Goal: Task Accomplishment & Management: Use online tool/utility

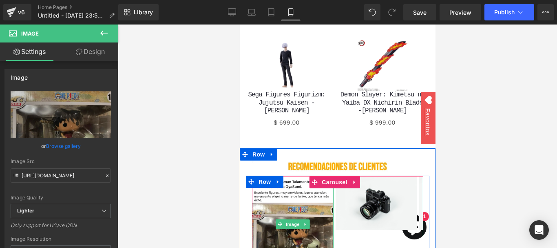
scroll to position [1637, 0]
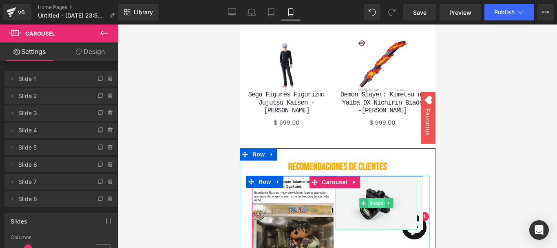
click at [376, 198] on span "Image" at bounding box center [375, 203] width 17 height 10
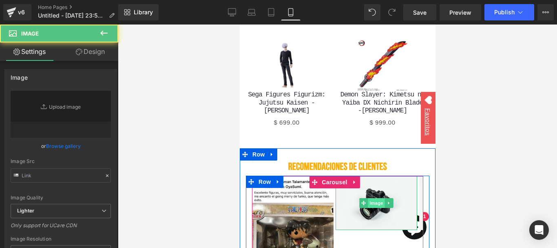
type input "//[DOMAIN_NAME][URL]"
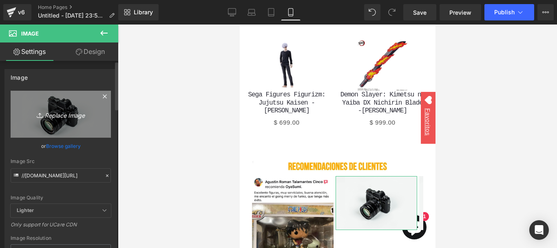
click at [56, 127] on link "Replace Image" at bounding box center [61, 114] width 100 height 47
type input "C:\fakepath\WhatsApp Image [DATE] 3.00.26 PM.jpeg"
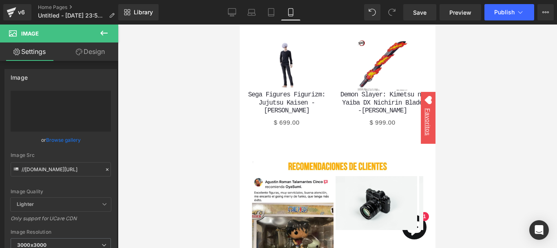
type input "[URL][DOMAIN_NAME]"
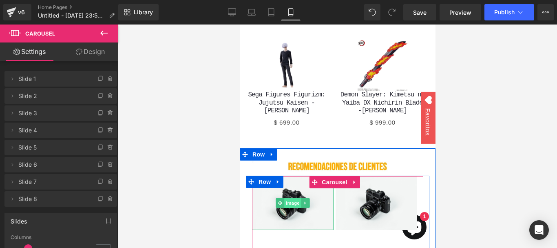
click at [286, 198] on span "Image" at bounding box center [292, 203] width 17 height 10
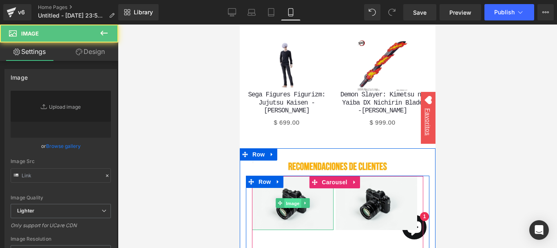
type input "//[DOMAIN_NAME][URL]"
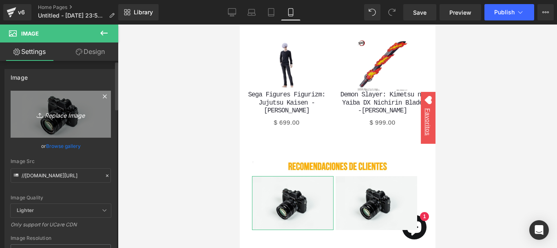
click at [72, 113] on icon "Replace Image" at bounding box center [60, 114] width 65 height 10
type input "C:\fakepath\WhatsApp Image [DATE] 3.33.33 PM (3).webp"
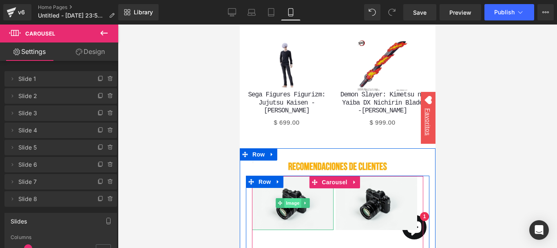
click at [296, 198] on span "Image" at bounding box center [292, 203] width 17 height 10
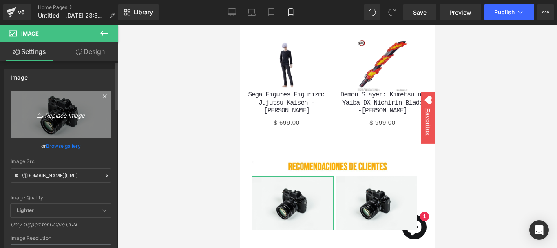
click at [77, 113] on icon "Replace Image" at bounding box center [60, 114] width 65 height 10
type input "C:\fakepath\WhatsApp Image [DATE] 3.33.33 PM (3).webp"
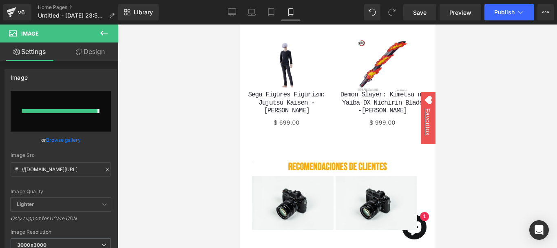
type input "[URL][DOMAIN_NAME]"
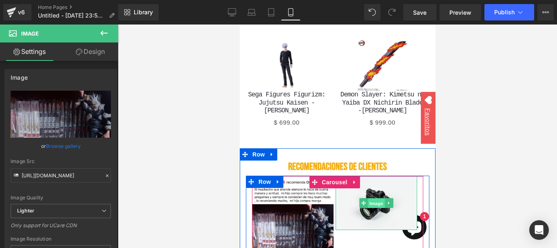
click at [376, 198] on span "Image" at bounding box center [375, 203] width 17 height 10
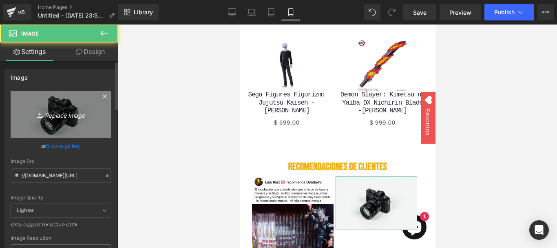
click at [58, 108] on link "Replace Image" at bounding box center [61, 114] width 100 height 47
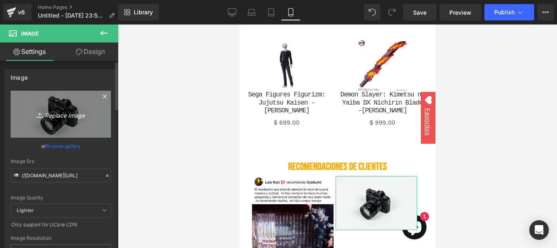
type input "C:\fakepath\WhatsApp Image [DATE] 3.33.33 PM (1).webp"
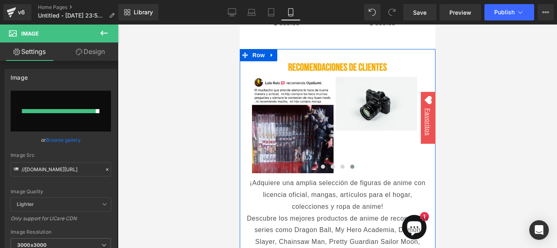
scroll to position [1685, 0]
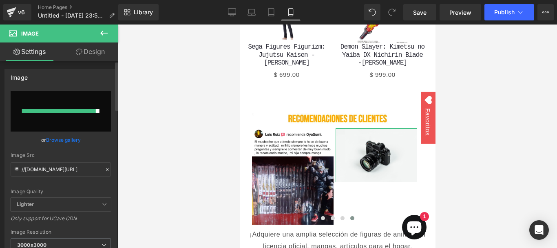
click at [71, 106] on input "file" at bounding box center [61, 111] width 100 height 41
type input "C:\fakepath\WhatsApp Image [DATE] 3.33.33 PM (1).webp"
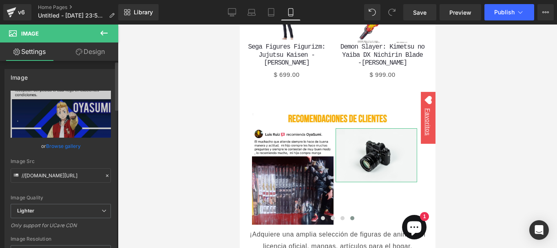
type input "[URL][DOMAIN_NAME]"
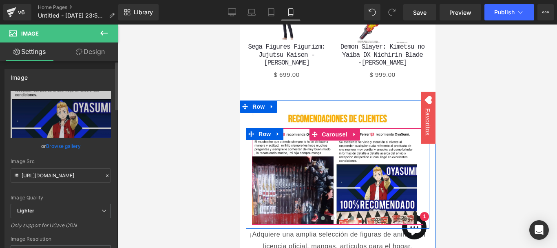
click at [320, 216] on span at bounding box center [322, 218] width 4 height 4
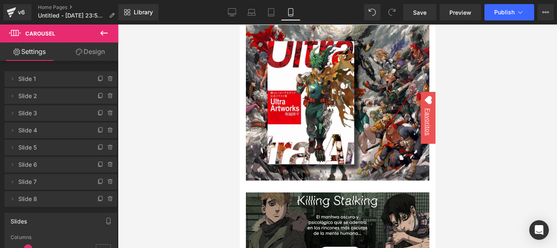
scroll to position [0, 0]
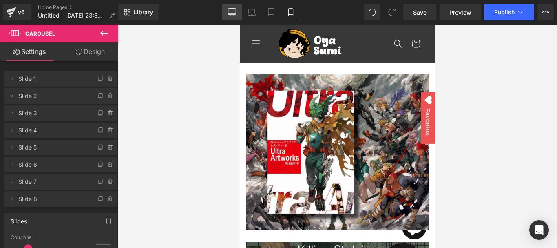
click at [224, 14] on link "Desktop" at bounding box center [232, 12] width 20 height 16
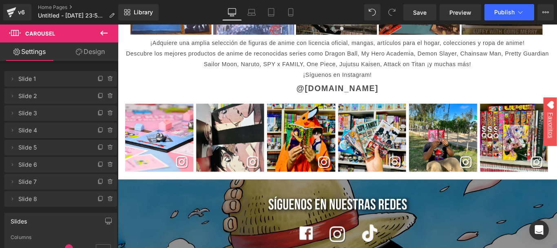
scroll to position [1497, 0]
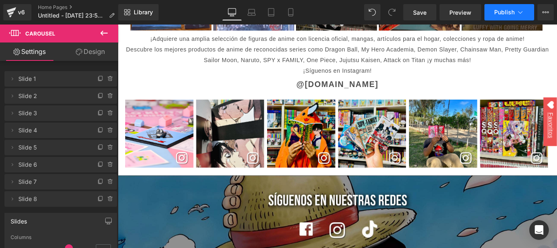
click at [503, 15] on span "Publish" at bounding box center [504, 12] width 20 height 7
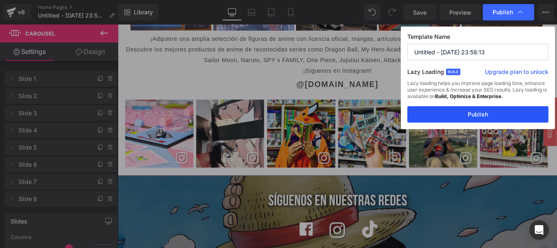
click at [460, 110] on button "Publish" at bounding box center [477, 114] width 141 height 16
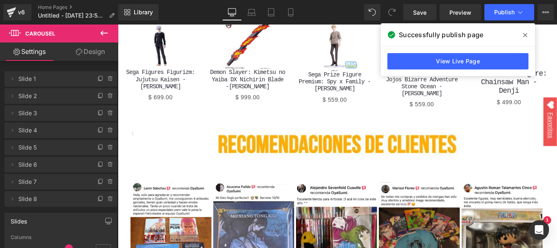
scroll to position [1220, 0]
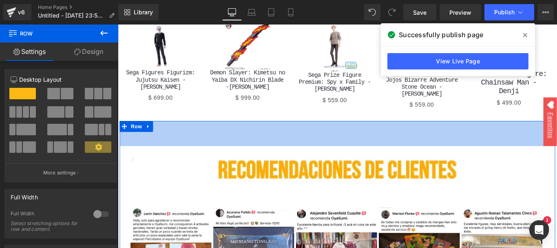
drag, startPoint x: 297, startPoint y: 107, endPoint x: 295, endPoint y: 135, distance: 28.2
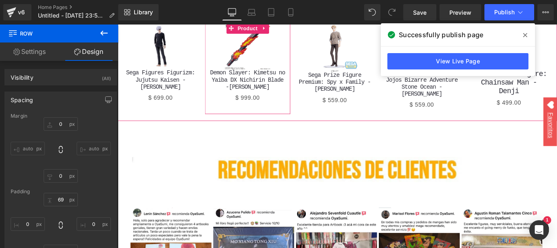
click at [273, 101] on div "Sale Off (P) Image Demon Slayer: Kimetsu no Yaiba DX Nichirin Blade -[PERSON_NA…" at bounding box center [264, 67] width 96 height 115
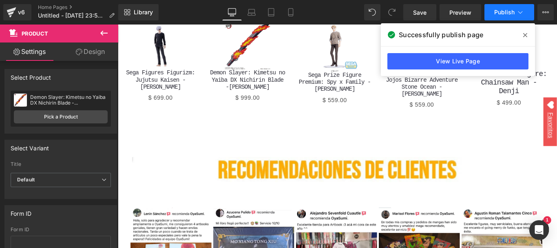
click at [500, 11] on span "Publish" at bounding box center [504, 12] width 20 height 7
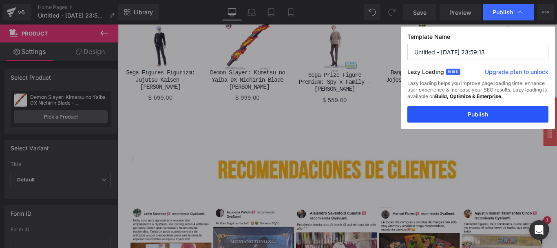
click at [466, 110] on button "Publish" at bounding box center [477, 114] width 141 height 16
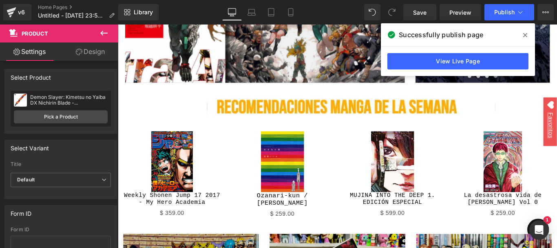
scroll to position [141, 0]
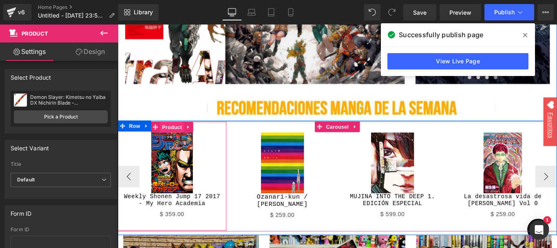
click at [176, 140] on span "Product" at bounding box center [179, 139] width 27 height 12
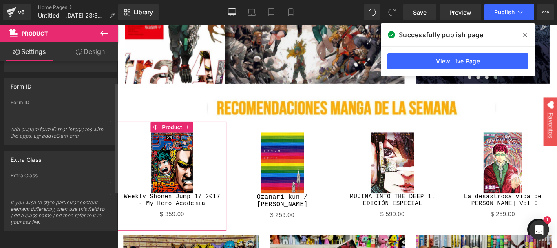
scroll to position [0, 0]
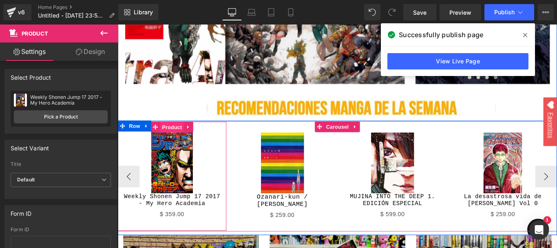
click at [175, 139] on span "Product" at bounding box center [179, 139] width 27 height 12
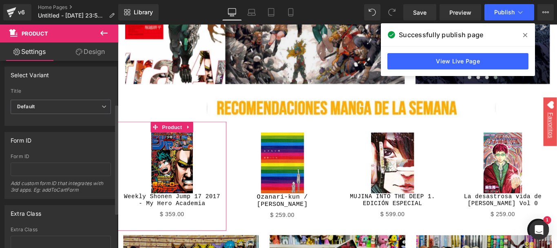
scroll to position [133, 0]
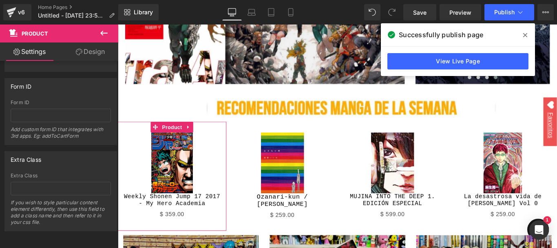
click at [91, 47] on link "Design" at bounding box center [90, 51] width 59 height 18
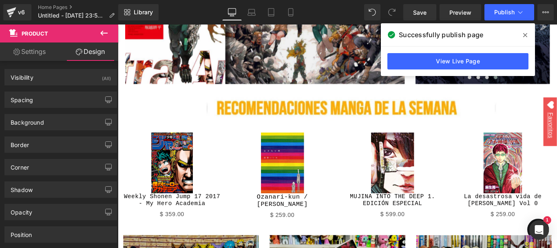
click at [99, 35] on icon at bounding box center [104, 33] width 10 height 10
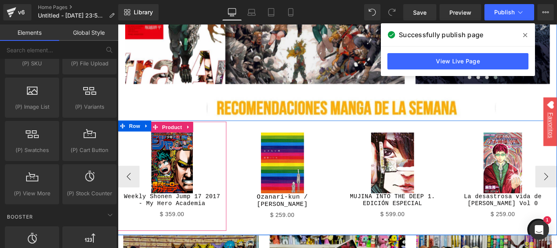
scroll to position [159, 0]
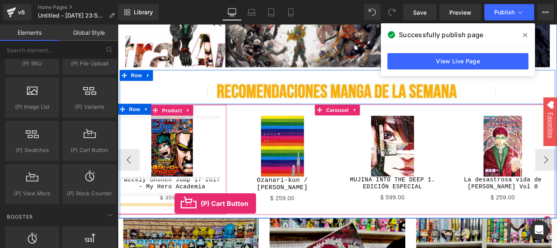
drag, startPoint x: 197, startPoint y: 161, endPoint x: 181, endPoint y: 226, distance: 66.2
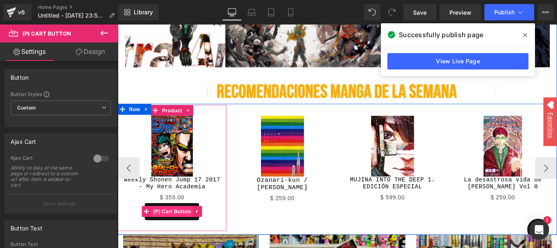
click at [186, 234] on span "(P) Cart Button" at bounding box center [178, 234] width 46 height 12
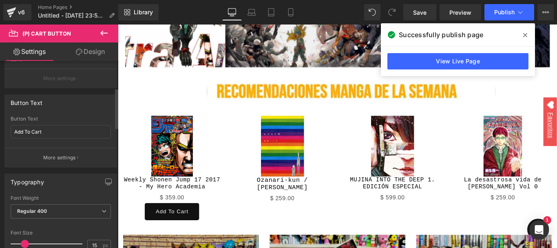
scroll to position [126, 0]
click at [61, 132] on input "Add To Cart" at bounding box center [61, 130] width 100 height 13
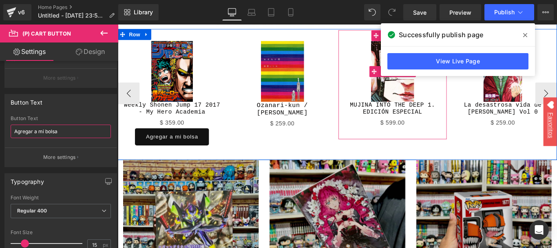
scroll to position [258, 0]
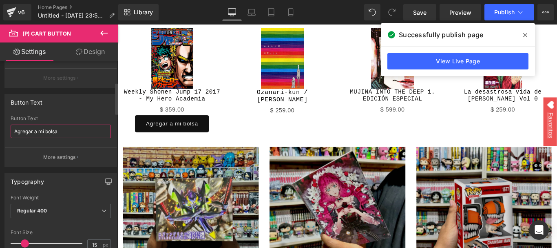
click at [60, 131] on input "Agregar a mi bolsa" at bounding box center [61, 130] width 100 height 13
type input "Agregar al carrito"
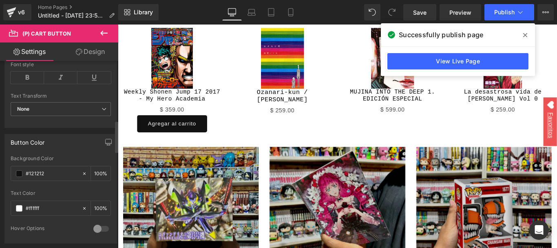
scroll to position [351, 0]
click at [15, 173] on div "#121212" at bounding box center [46, 173] width 71 height 14
click at [35, 207] on input "#ffffff" at bounding box center [52, 207] width 52 height 9
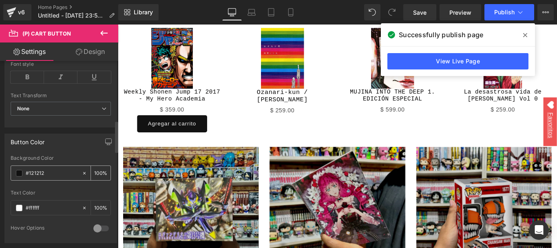
drag, startPoint x: 58, startPoint y: 168, endPoint x: 53, endPoint y: 172, distance: 6.1
click at [53, 172] on div "#121212" at bounding box center [46, 173] width 71 height 14
click at [53, 172] on input "#121212" at bounding box center [52, 172] width 52 height 9
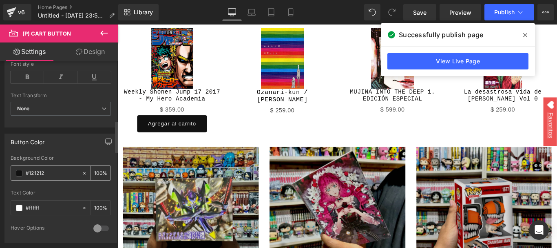
paste input "text"
type input "0"
click at [53, 172] on input "text" at bounding box center [52, 172] width 52 height 9
paste input "text"
click at [58, 194] on div "Text Color" at bounding box center [61, 193] width 100 height 6
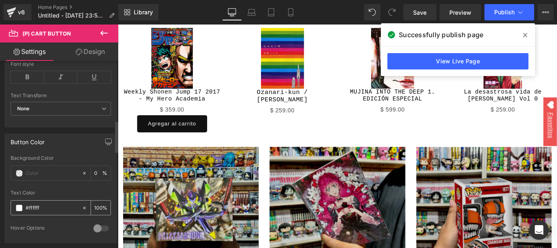
click at [56, 211] on input "#ffffff" at bounding box center [52, 207] width 52 height 9
click at [47, 167] on div at bounding box center [46, 173] width 71 height 14
click at [46, 168] on input "text" at bounding box center [52, 172] width 52 height 9
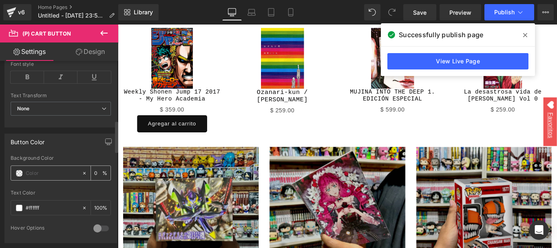
paste input "#ffffff"
type input "#ffffff"
type input "100"
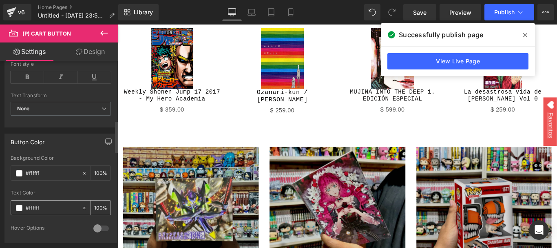
type input "#ffffff"
click at [47, 208] on input "#ffffff" at bounding box center [52, 207] width 52 height 9
click at [17, 209] on span at bounding box center [19, 207] width 7 height 7
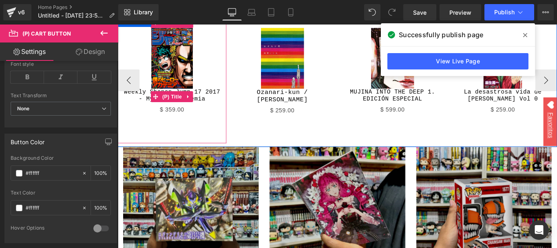
click at [166, 104] on span "(P) Title" at bounding box center [179, 105] width 26 height 12
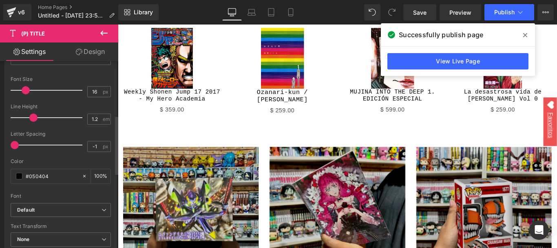
scroll to position [173, 0]
click at [45, 175] on input "#050404" at bounding box center [52, 174] width 52 height 9
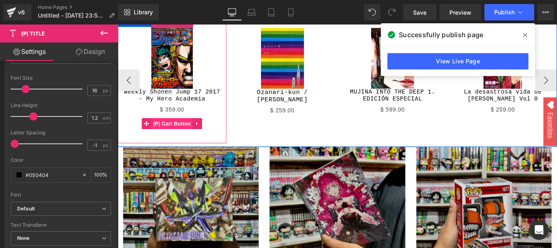
click at [168, 137] on span "(P) Cart Button" at bounding box center [178, 136] width 46 height 12
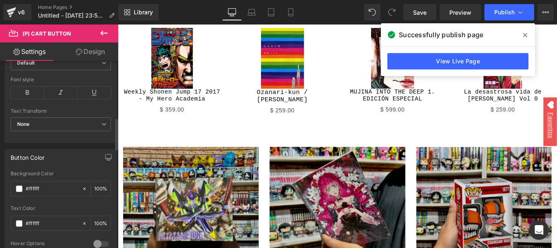
scroll to position [337, 0]
click at [48, 226] on input "#ffffff" at bounding box center [52, 222] width 52 height 9
paste input "050404"
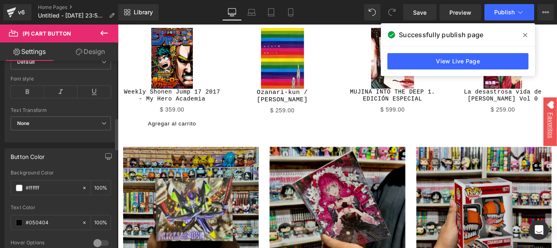
type input "#050404"
click at [62, 206] on div "Text Color" at bounding box center [61, 207] width 100 height 6
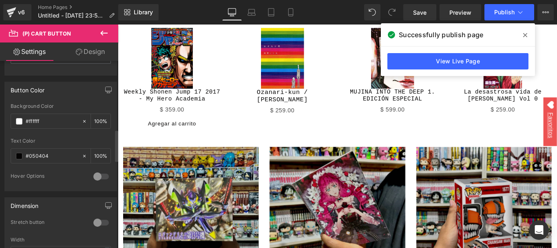
scroll to position [405, 0]
click at [92, 172] on div at bounding box center [101, 174] width 20 height 13
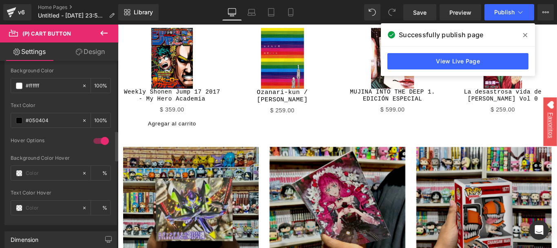
scroll to position [444, 0]
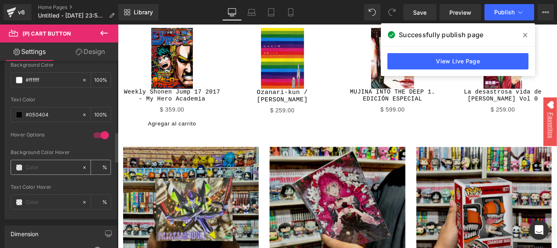
click at [68, 168] on input "text" at bounding box center [52, 167] width 52 height 9
paste input "#050404"
type input "#050404"
type input "100"
type input "#050404"
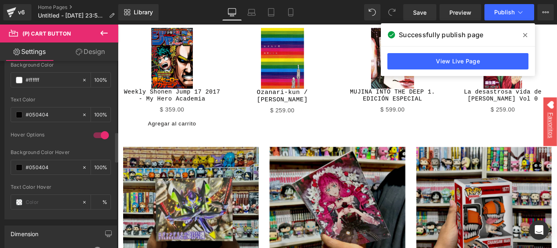
click at [70, 177] on div "Background Color Hover #050404 100 %" at bounding box center [61, 166] width 100 height 35
click at [62, 200] on input "text" at bounding box center [52, 201] width 52 height 9
paste input "#050404"
type input "#050404"
type input "100"
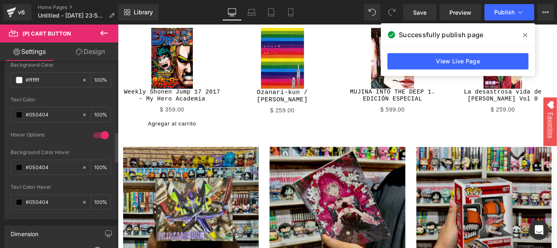
type input "#050404"
click at [69, 179] on div at bounding box center [61, 181] width 100 height 5
click at [94, 131] on div at bounding box center [101, 134] width 20 height 13
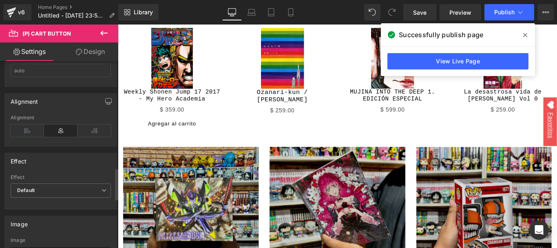
scroll to position [641, 0]
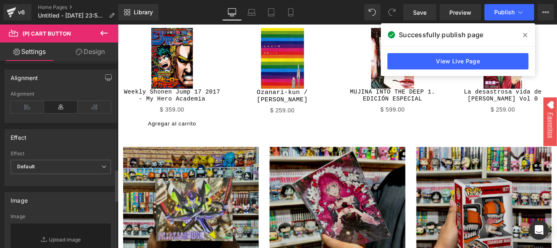
click at [66, 166] on span "Default" at bounding box center [61, 166] width 100 height 14
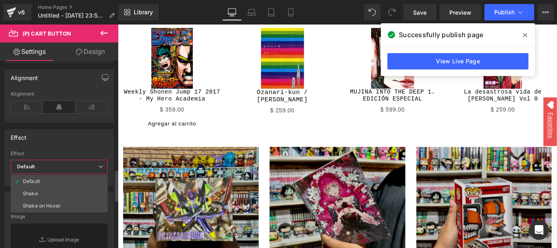
click at [66, 166] on span "Default" at bounding box center [59, 166] width 97 height 14
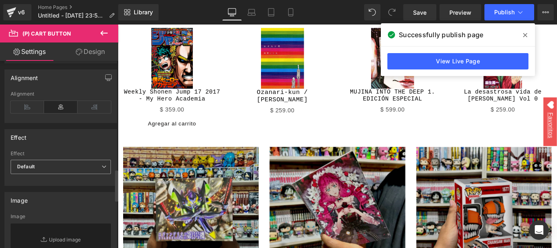
click at [66, 166] on span "Default" at bounding box center [61, 166] width 100 height 14
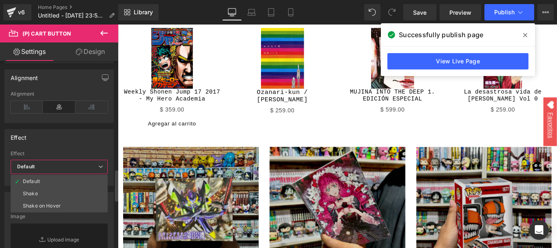
click at [54, 143] on div "Effect" at bounding box center [59, 136] width 108 height 15
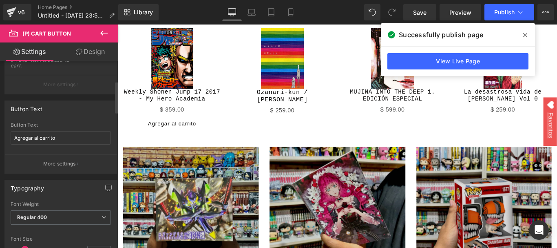
scroll to position [118, 0]
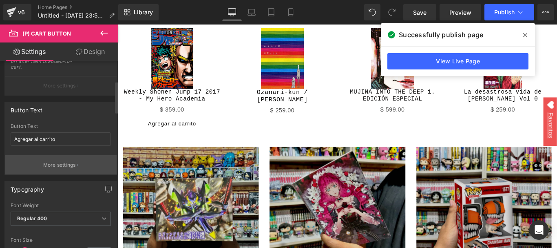
click at [55, 167] on p "More settings" at bounding box center [59, 164] width 33 height 7
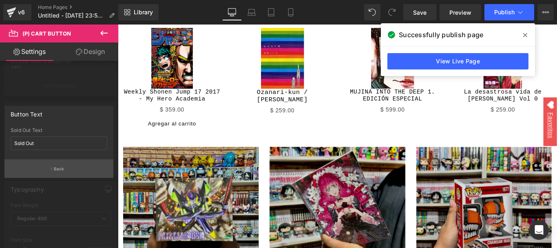
click at [54, 172] on button "Back" at bounding box center [58, 168] width 109 height 18
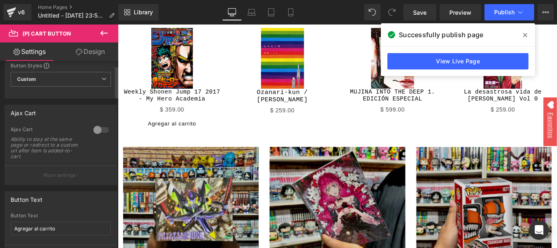
scroll to position [28, 0]
click at [34, 146] on div "Ability to stay at the same page or redirect to a custom url after item is adde…" at bounding box center [47, 148] width 73 height 23
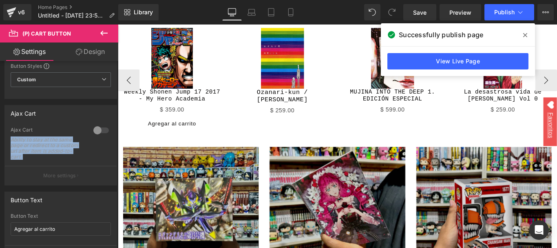
copy div "Ability to stay at the same page or redirect to a custom url after item is adde…"
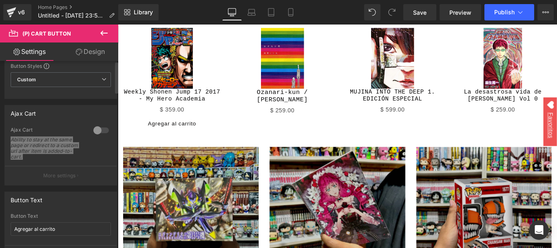
scroll to position [0, 0]
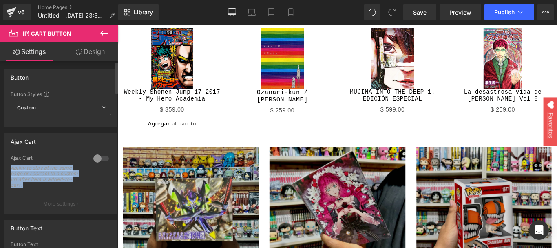
click at [79, 109] on span "Custom Setup Global Style" at bounding box center [61, 107] width 100 height 15
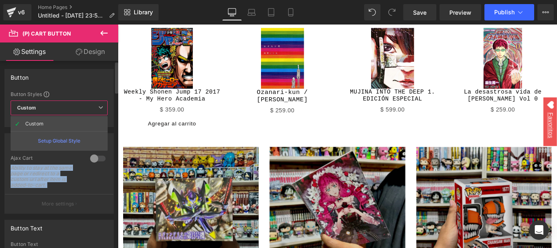
click at [79, 109] on span "Custom Setup Global Style" at bounding box center [59, 107] width 97 height 15
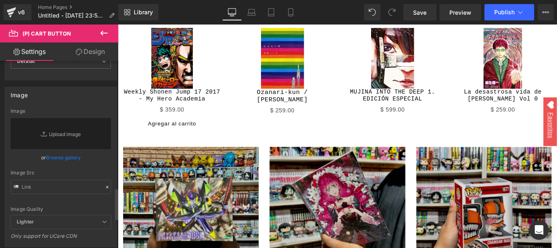
scroll to position [744, 0]
drag, startPoint x: 62, startPoint y: 158, endPoint x: 66, endPoint y: 157, distance: 4.6
click at [66, 157] on link "Browse gallery" at bounding box center [63, 159] width 35 height 14
click at [66, 0] on div "(P) Cart Button You are previewing how the will restyle your page. You can not …" at bounding box center [278, 0] width 557 height 0
click at [66, 157] on link "Browse gallery" at bounding box center [63, 159] width 35 height 14
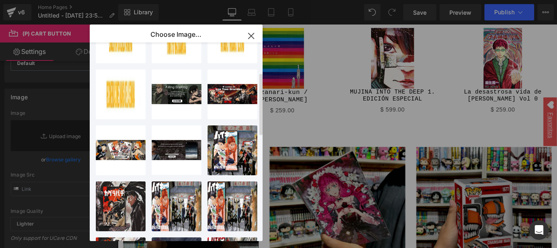
scroll to position [95, 0]
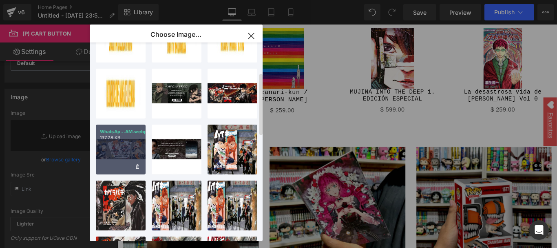
click at [115, 151] on div "WhatsAp...AM.webp 137.78 KB" at bounding box center [121, 149] width 50 height 50
type input "[URL][DOMAIN_NAME]"
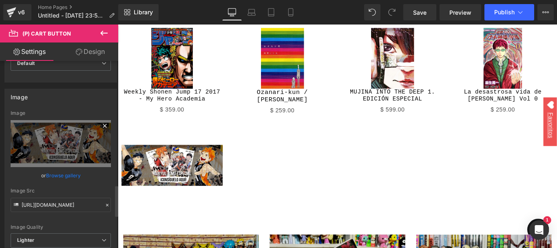
click at [100, 126] on icon at bounding box center [105, 126] width 10 height 10
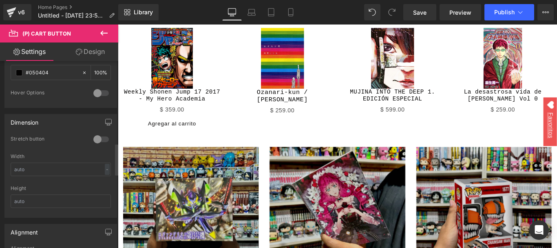
scroll to position [486, 0]
click at [96, 139] on div at bounding box center [101, 139] width 20 height 13
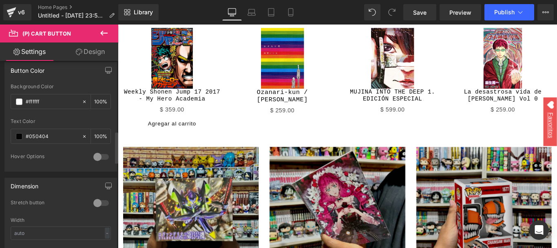
scroll to position [396, 0]
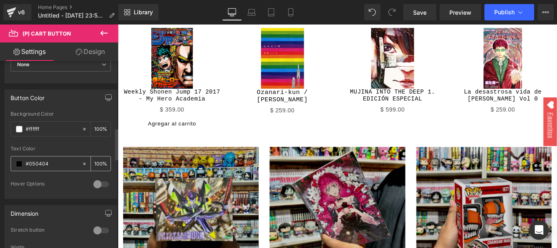
click at [54, 162] on input "#050404" at bounding box center [52, 163] width 52 height 9
type input "0"
click at [57, 127] on input "#ffffff" at bounding box center [52, 128] width 52 height 9
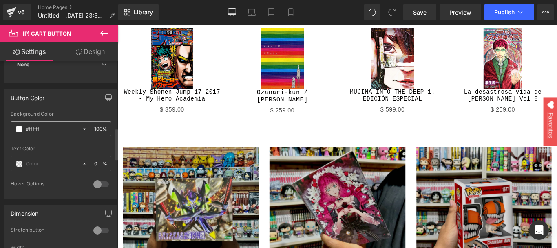
paste input "#050404"
type input "#ffffff #050404"
type input "0"
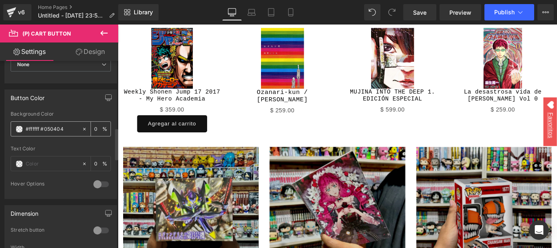
click at [32, 130] on input "#ffffff #050404" at bounding box center [52, 128] width 52 height 9
click at [41, 128] on input "#ffffff #050404" at bounding box center [52, 128] width 52 height 9
drag, startPoint x: 41, startPoint y: 128, endPoint x: 25, endPoint y: 129, distance: 16.4
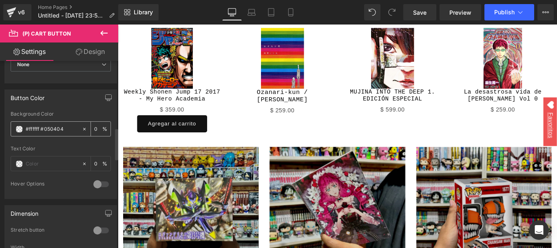
click at [25, 129] on div "#ffffff #050404" at bounding box center [46, 129] width 71 height 14
type input "050404"
type input "100"
type input "#050404"
click at [50, 165] on input "text" at bounding box center [52, 163] width 52 height 9
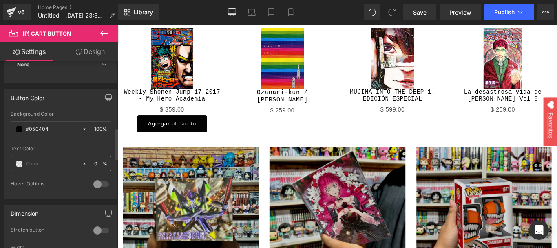
paste input "#ffffff #"
type input "#ffffff"
type input "100"
click at [54, 169] on div "#ffffff" at bounding box center [46, 163] width 71 height 14
type input "#ffffff"
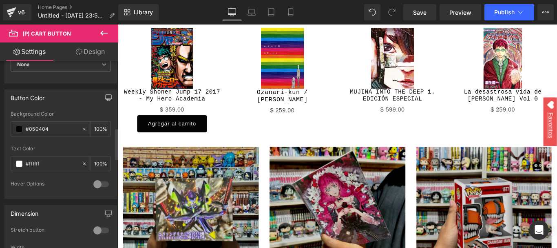
click at [58, 181] on div "Hover Options" at bounding box center [48, 184] width 75 height 9
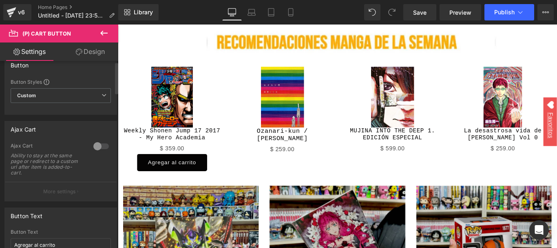
scroll to position [0, 0]
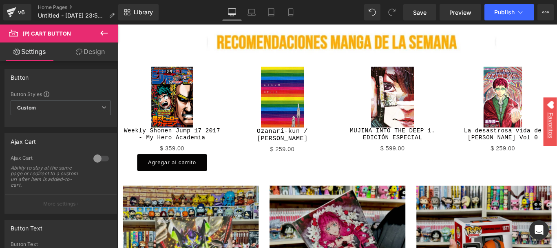
click at [84, 46] on link "Design" at bounding box center [90, 51] width 59 height 18
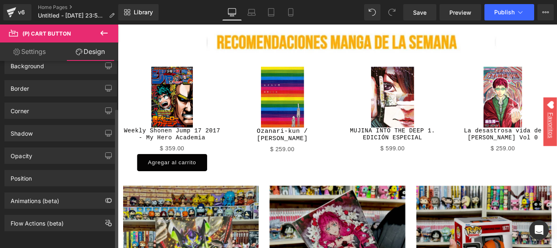
scroll to position [62, 0]
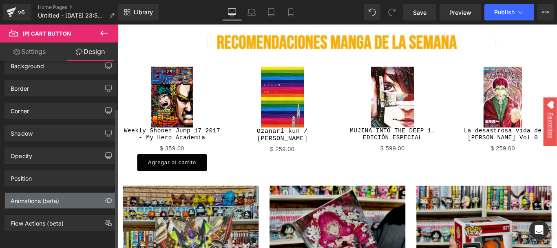
click at [59, 192] on div "Animations (beta)" at bounding box center [35, 197] width 49 height 11
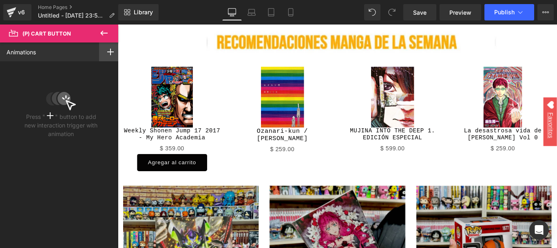
click at [106, 46] on div at bounding box center [110, 51] width 23 height 19
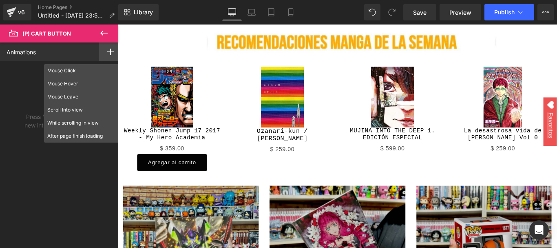
click at [106, 29] on icon at bounding box center [104, 33] width 10 height 10
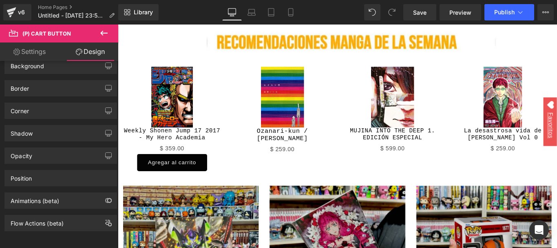
click at [38, 50] on link "Settings" at bounding box center [29, 51] width 59 height 18
type input "100"
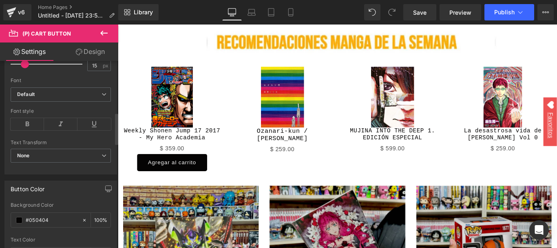
scroll to position [305, 0]
click at [70, 156] on span "None" at bounding box center [61, 155] width 100 height 14
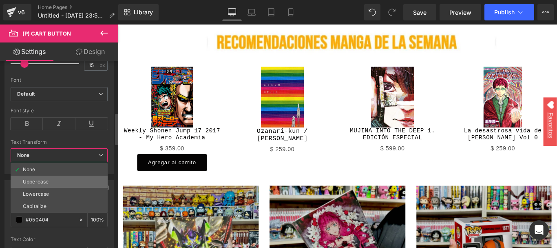
click at [62, 177] on li "Uppercase" at bounding box center [59, 181] width 97 height 12
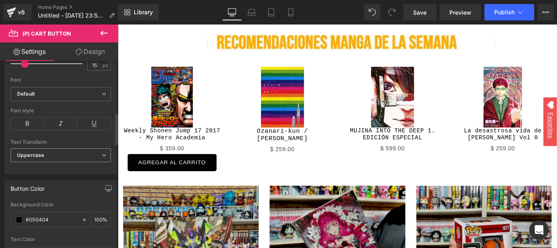
click at [60, 153] on span "Uppercase" at bounding box center [61, 155] width 100 height 14
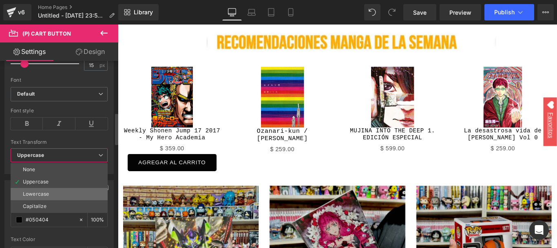
click at [55, 191] on li "Lowercase" at bounding box center [59, 194] width 97 height 12
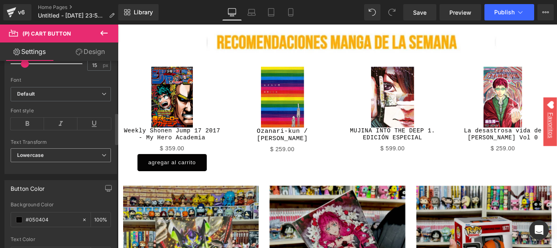
click at [70, 158] on span "Lowercase" at bounding box center [61, 155] width 100 height 14
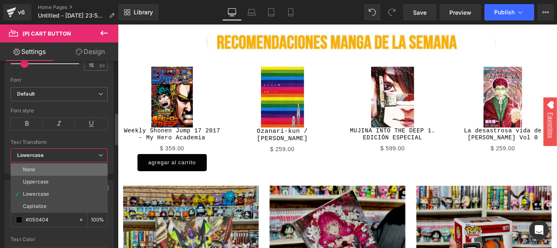
click at [59, 169] on li "None" at bounding box center [59, 169] width 97 height 12
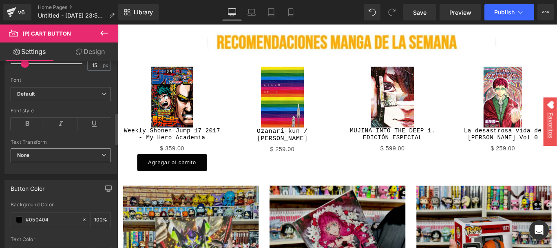
click at [75, 166] on div "None None Uppercase Lowercase Capitalize" at bounding box center [61, 157] width 100 height 18
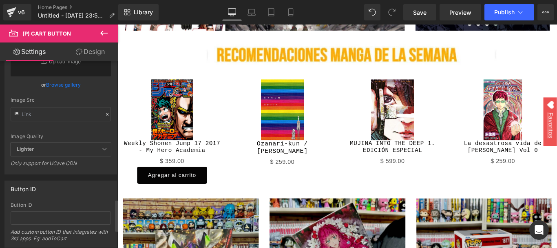
scroll to position [819, 0]
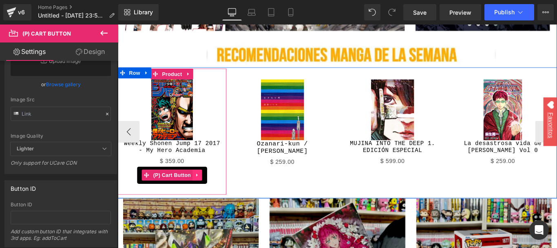
click at [202, 191] on link at bounding box center [207, 193] width 11 height 12
click at [212, 190] on link at bounding box center [212, 193] width 11 height 12
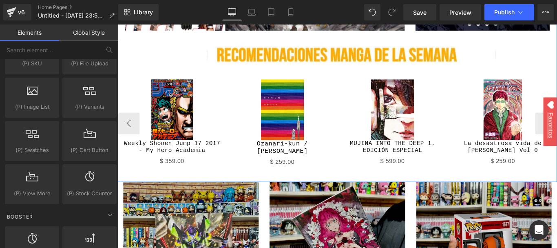
scroll to position [0, 0]
